Goal: Transaction & Acquisition: Obtain resource

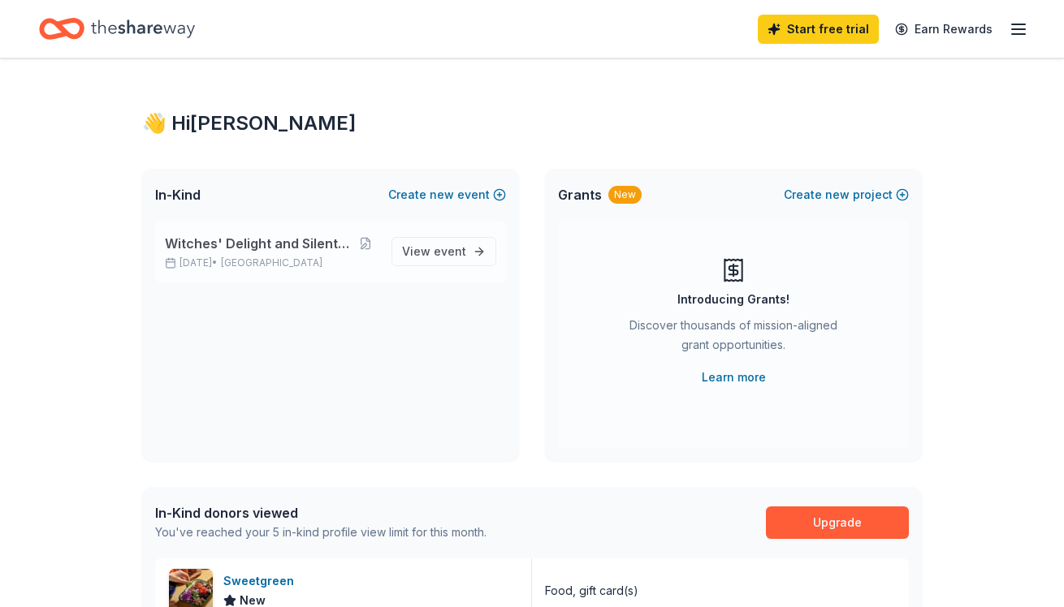
click at [341, 262] on p "[DATE] • [GEOGRAPHIC_DATA]" at bounding box center [272, 263] width 214 height 13
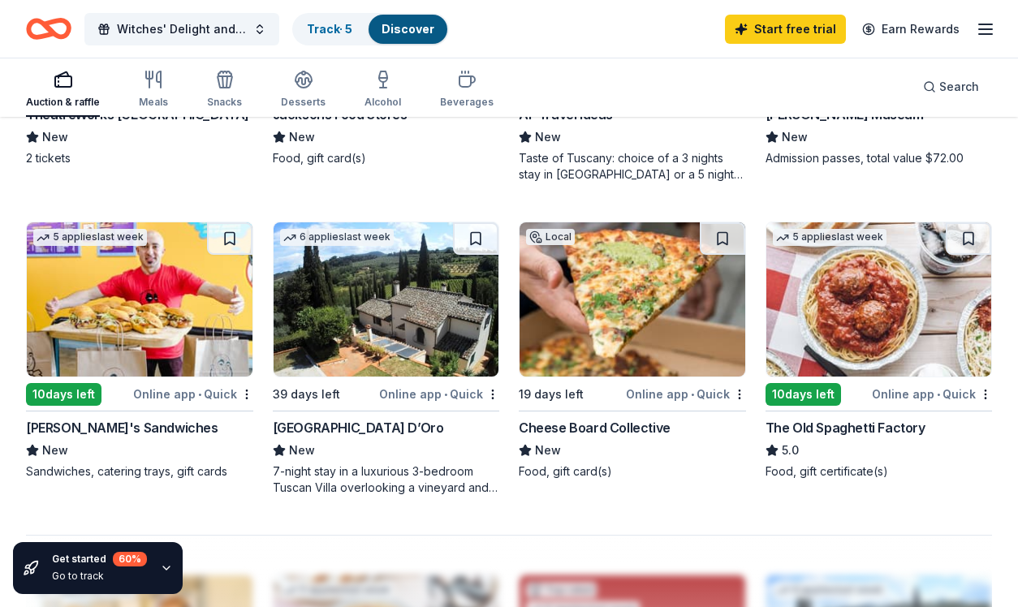
scroll to position [1318, 0]
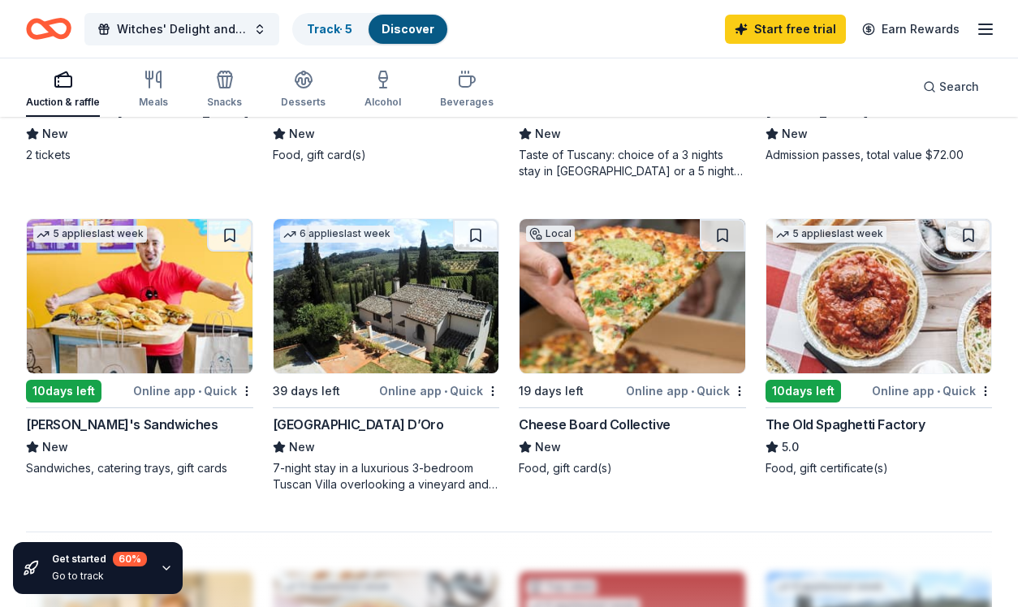
click at [630, 352] on img at bounding box center [633, 296] width 226 height 154
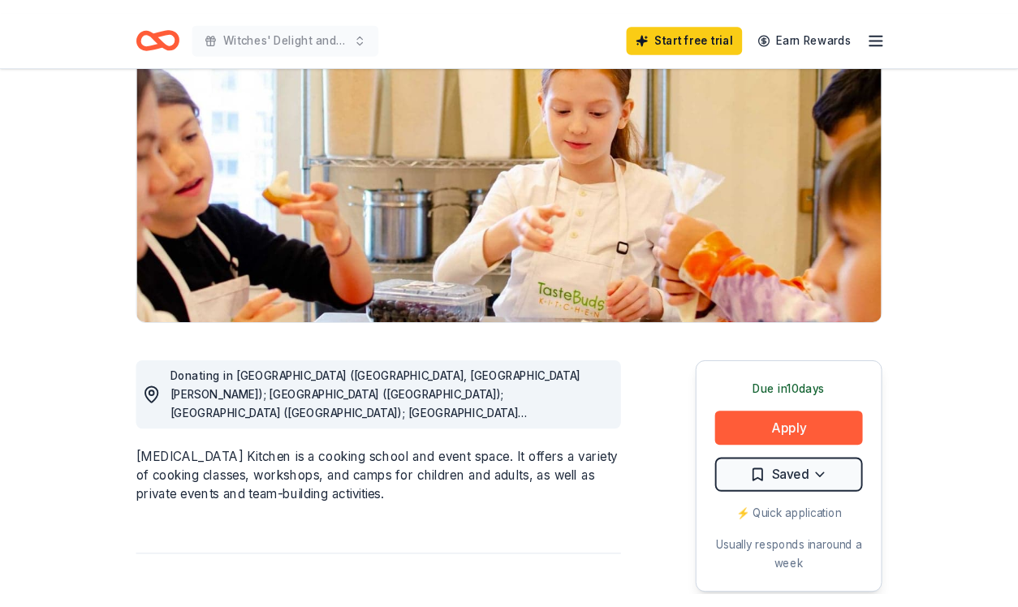
scroll to position [181, 0]
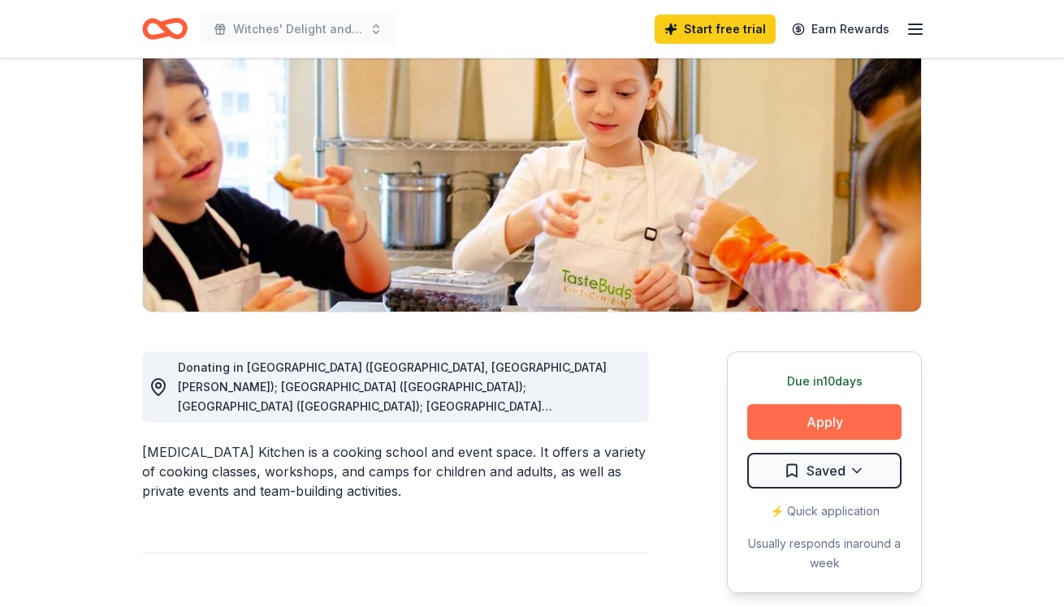
click at [849, 409] on button "Apply" at bounding box center [824, 422] width 154 height 36
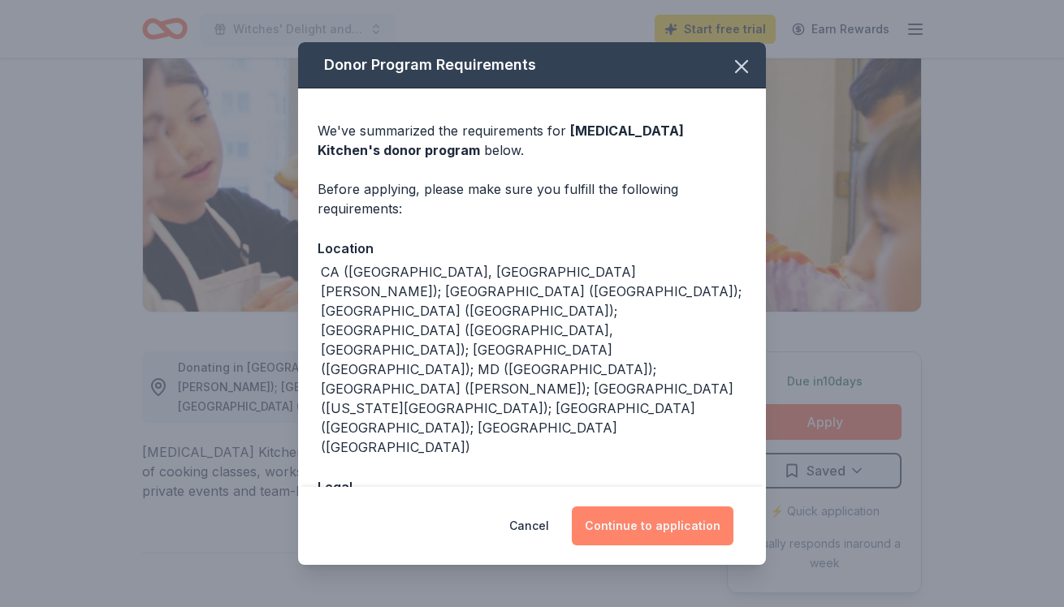
click at [680, 525] on button "Continue to application" at bounding box center [653, 526] width 162 height 39
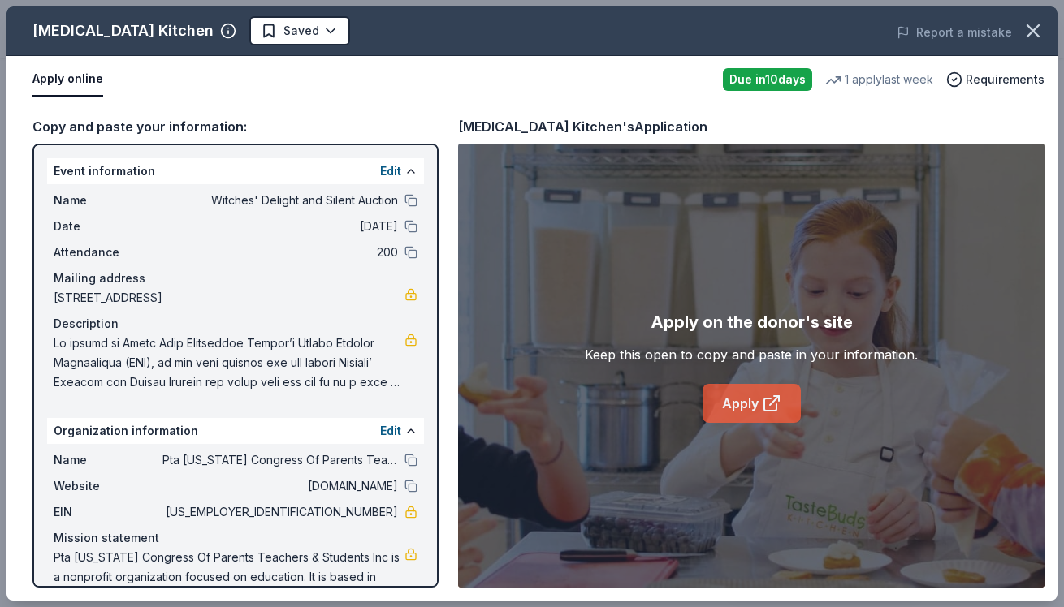
click at [741, 396] on link "Apply" at bounding box center [751, 403] width 98 height 39
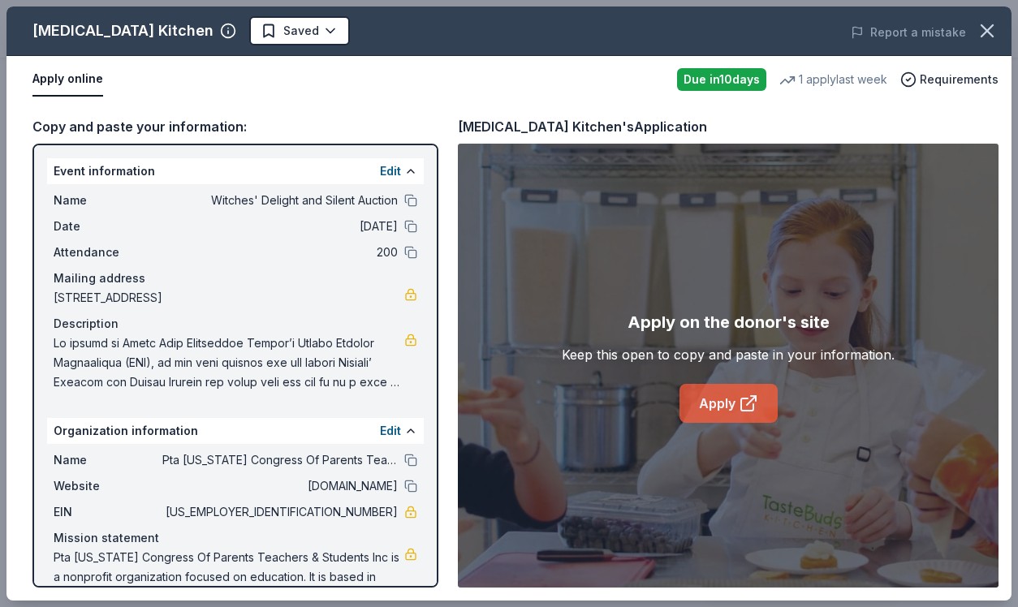
click at [711, 404] on link "Apply" at bounding box center [729, 403] width 98 height 39
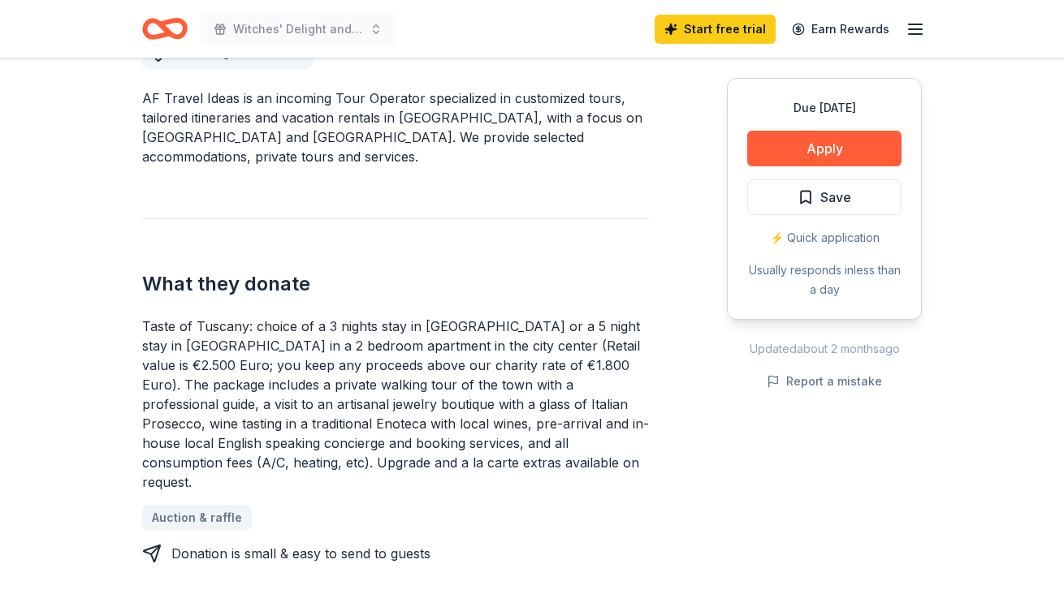
scroll to position [519, 0]
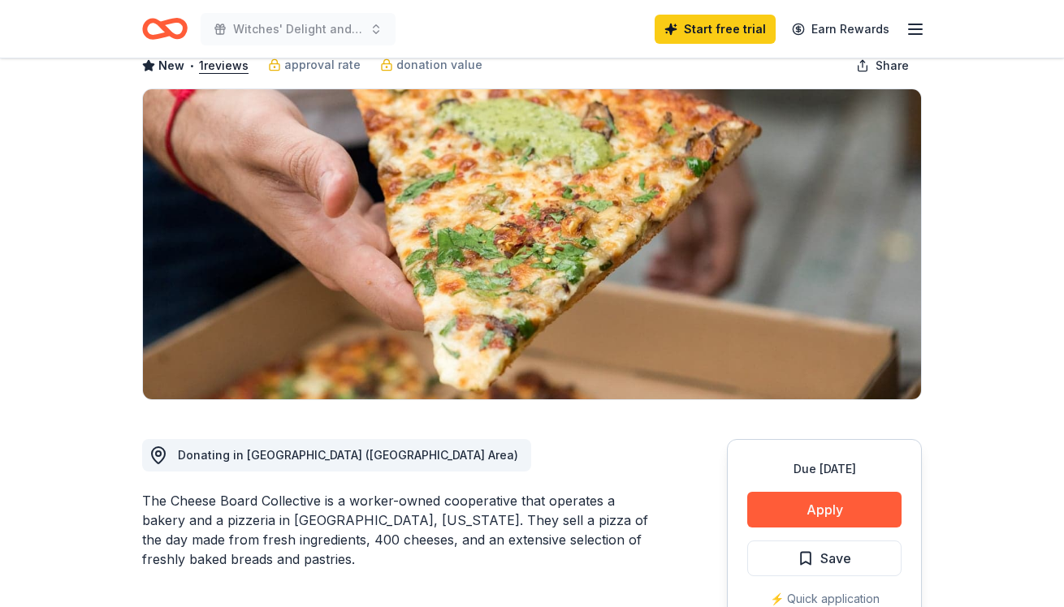
scroll to position [141, 0]
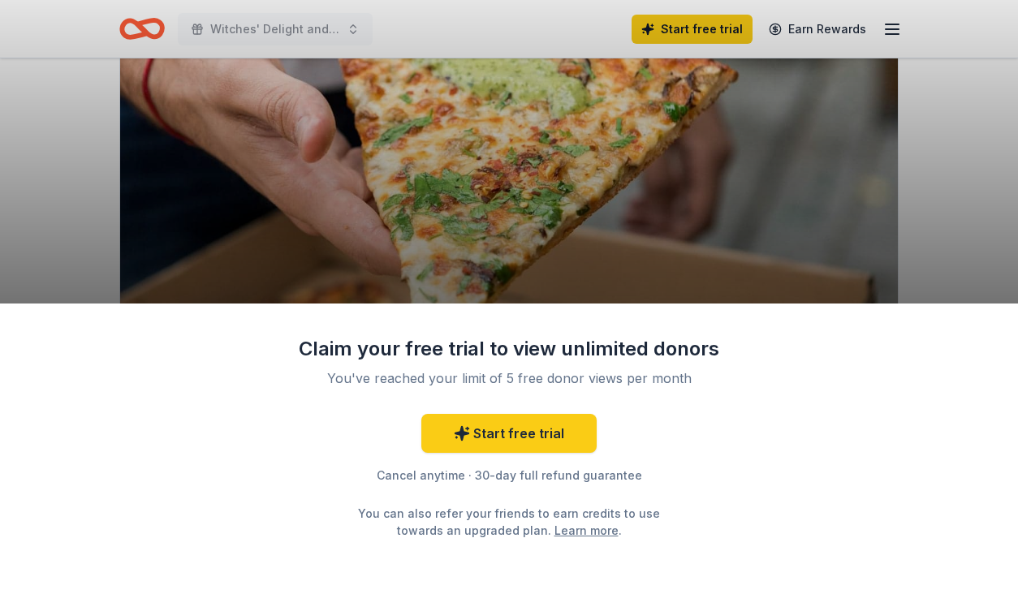
scroll to position [152, 0]
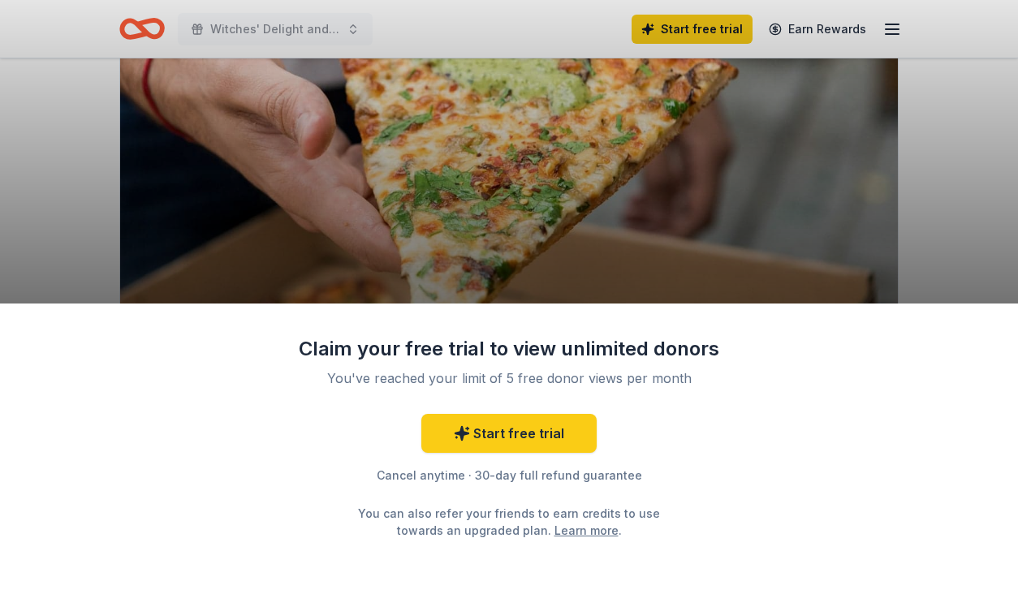
click at [757, 439] on div "Claim your free trial to view unlimited donors You've reached your limit of 5 f…" at bounding box center [509, 456] width 1018 height 304
